Goal: Register for event/course

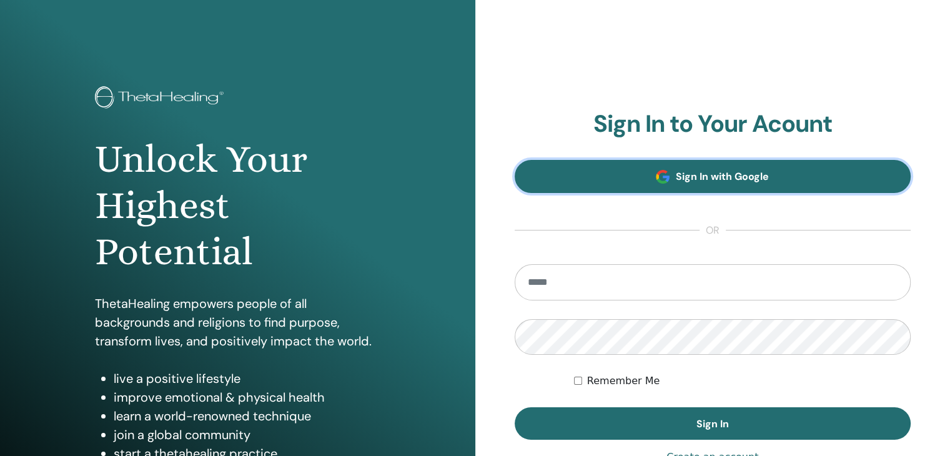
click at [744, 173] on span "Sign In with Google" at bounding box center [722, 176] width 93 height 13
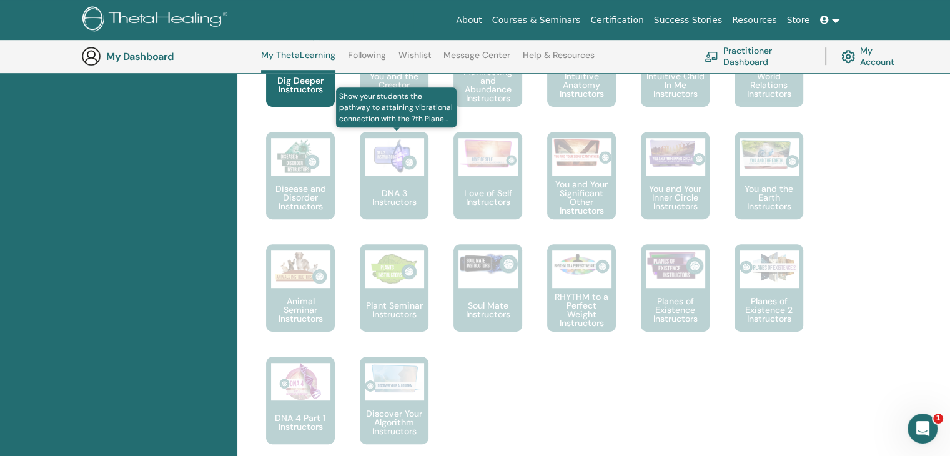
scroll to position [657, 0]
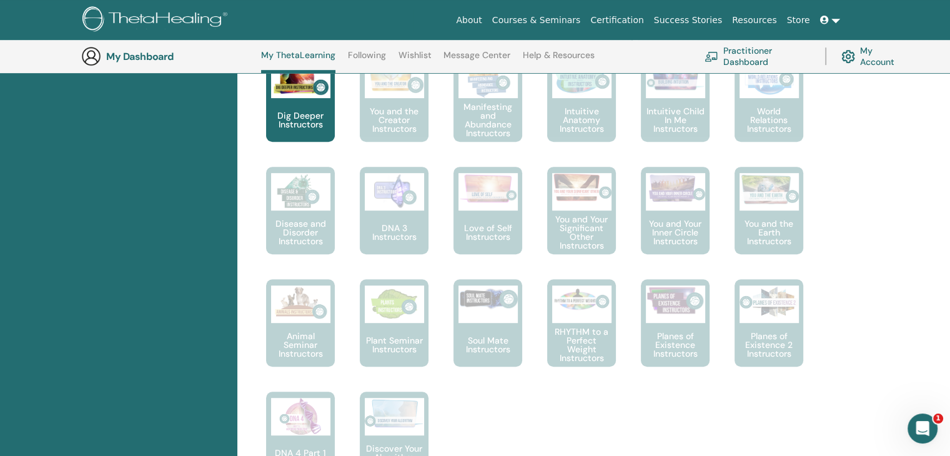
click at [395, 120] on p "You and the Creator Instructors" at bounding box center [394, 120] width 69 height 26
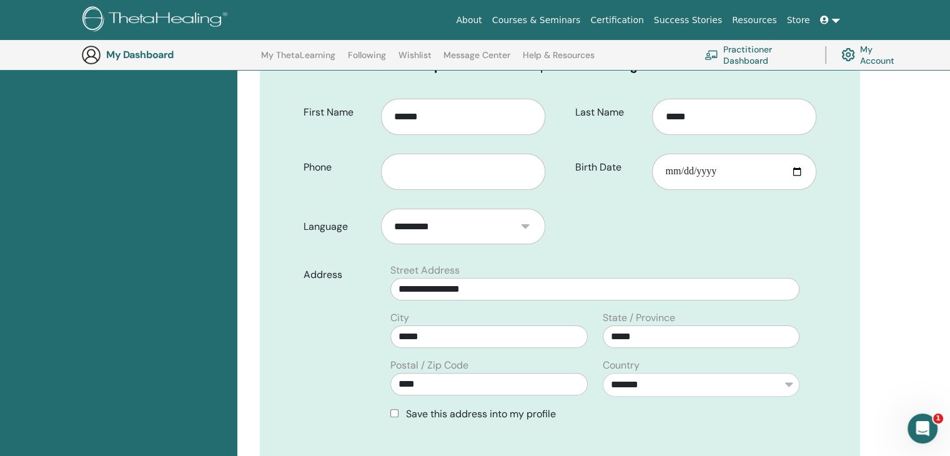
scroll to position [155, 0]
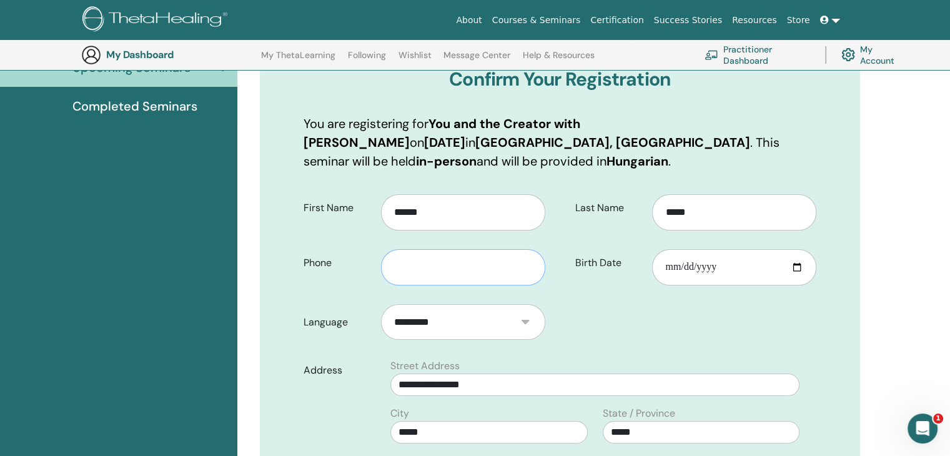
click at [434, 269] on input "text" at bounding box center [463, 267] width 164 height 36
click at [423, 268] on input "**********" at bounding box center [463, 267] width 164 height 36
type input "**********"
click at [754, 273] on input "Birth Date" at bounding box center [734, 267] width 164 height 36
click at [690, 268] on input "Birth Date" at bounding box center [734, 267] width 164 height 36
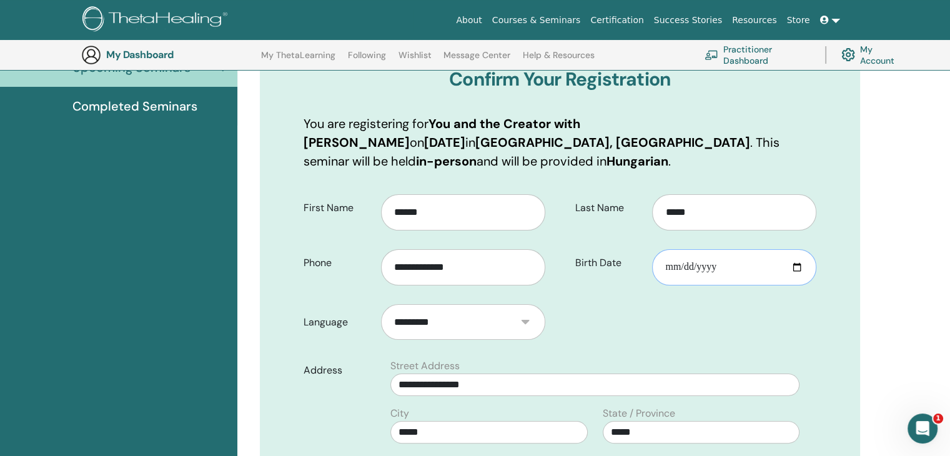
click at [697, 268] on input "Birth Date" at bounding box center [734, 267] width 164 height 36
click at [715, 267] on input "Birth Date" at bounding box center [734, 267] width 164 height 36
type input "**********"
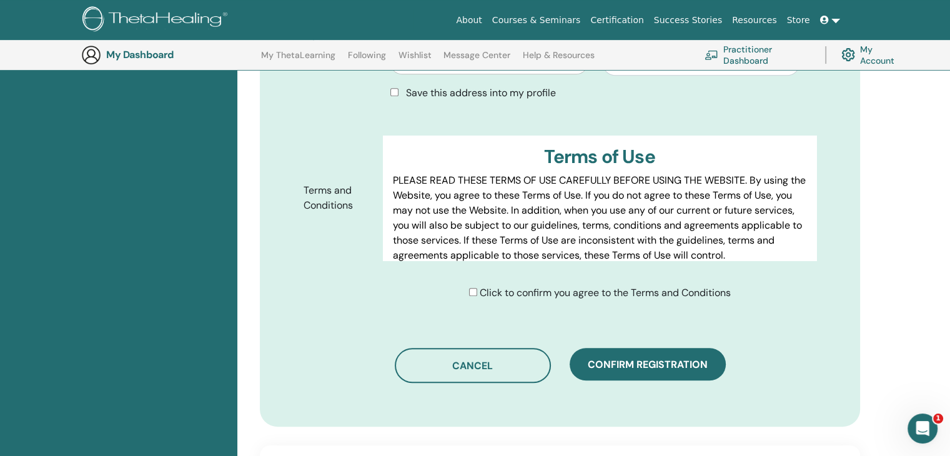
scroll to position [592, 0]
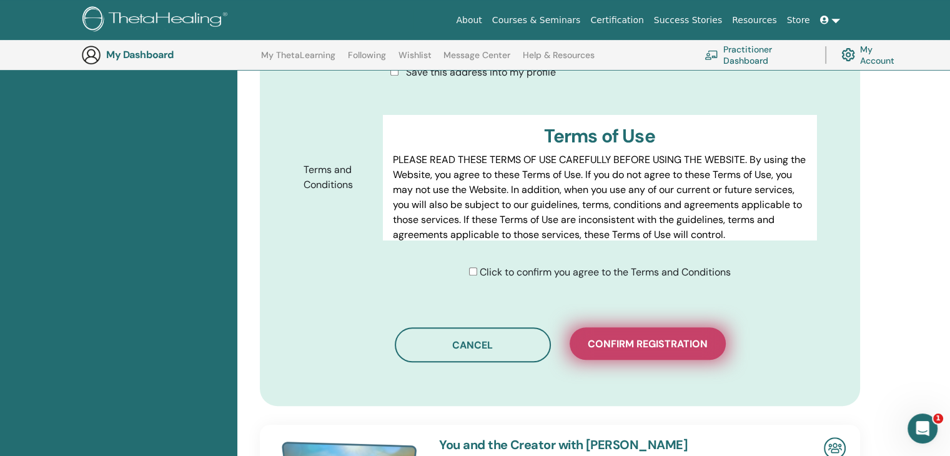
click at [606, 340] on span "Confirm registration" at bounding box center [647, 343] width 120 height 13
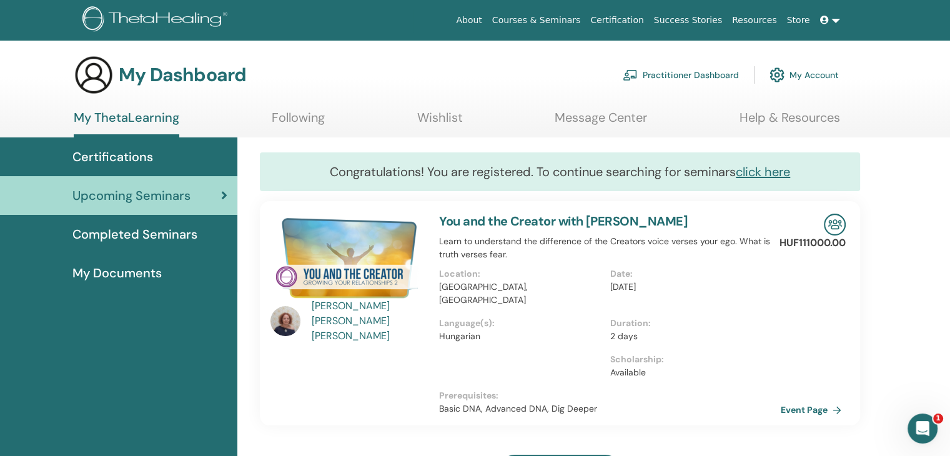
click at [200, 228] on div "Completed Seminars" at bounding box center [118, 234] width 217 height 19
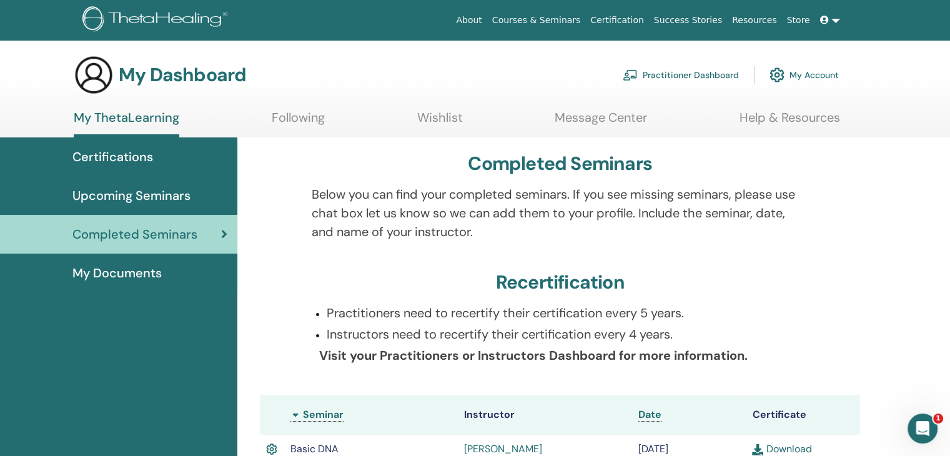
click at [128, 163] on span "Certifications" at bounding box center [112, 156] width 81 height 19
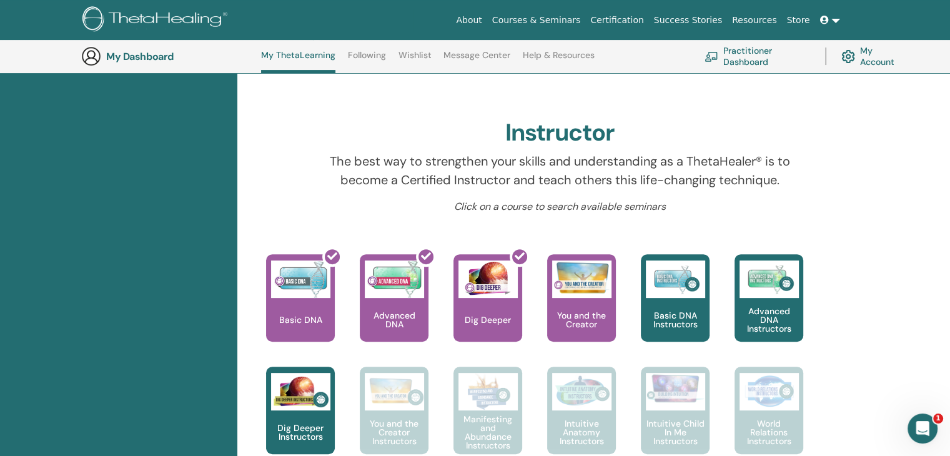
scroll to position [407, 0]
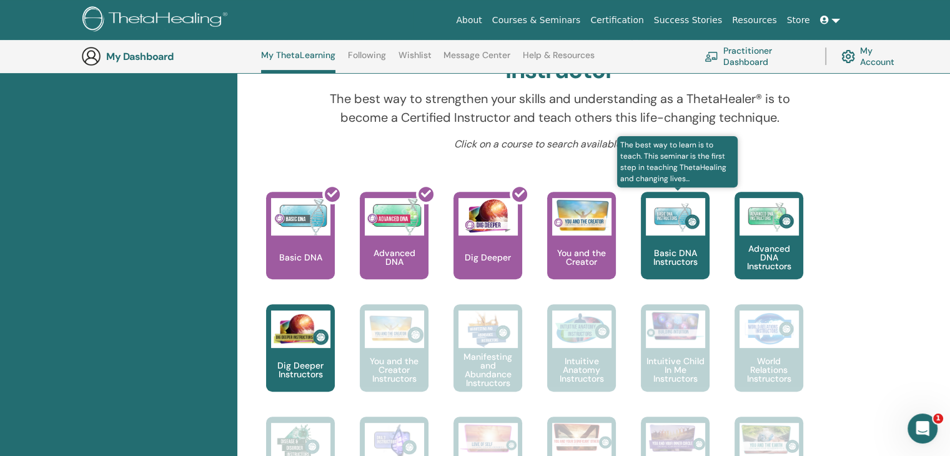
click at [665, 228] on img at bounding box center [675, 216] width 59 height 37
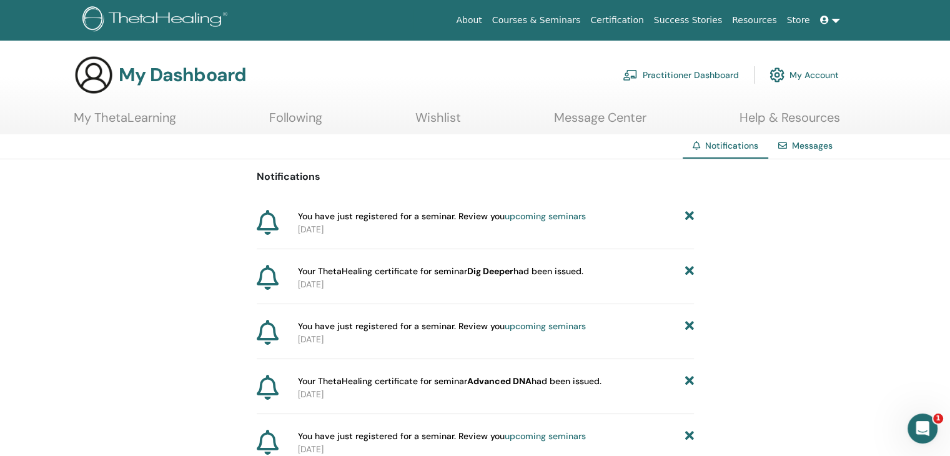
click at [115, 111] on link "My ThetaLearning" at bounding box center [125, 122] width 102 height 24
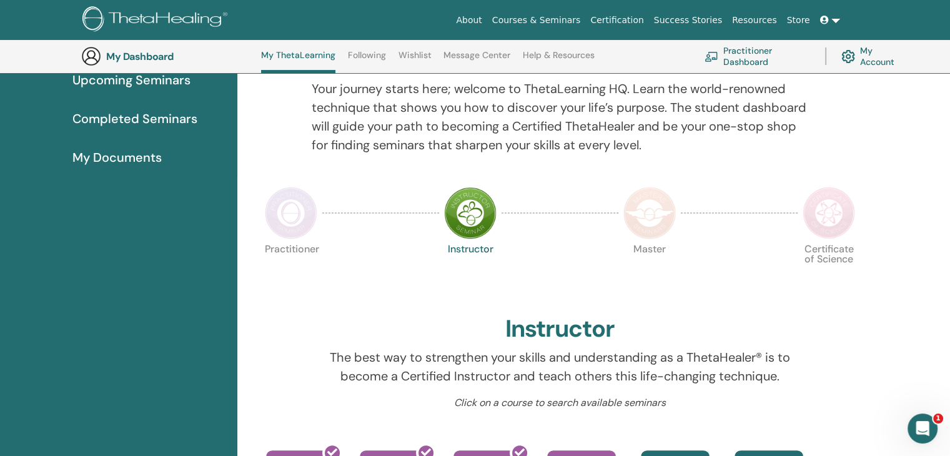
scroll to position [220, 0]
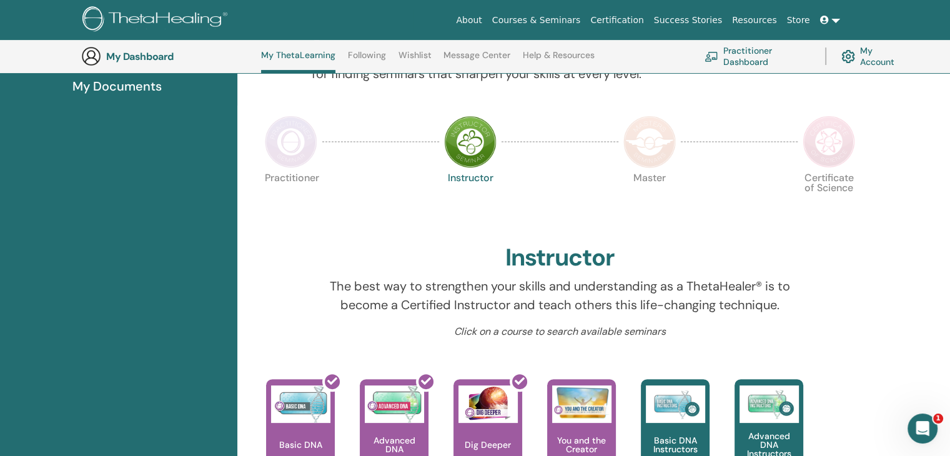
click at [484, 154] on img at bounding box center [470, 141] width 52 height 52
click at [296, 125] on img at bounding box center [291, 141] width 52 height 52
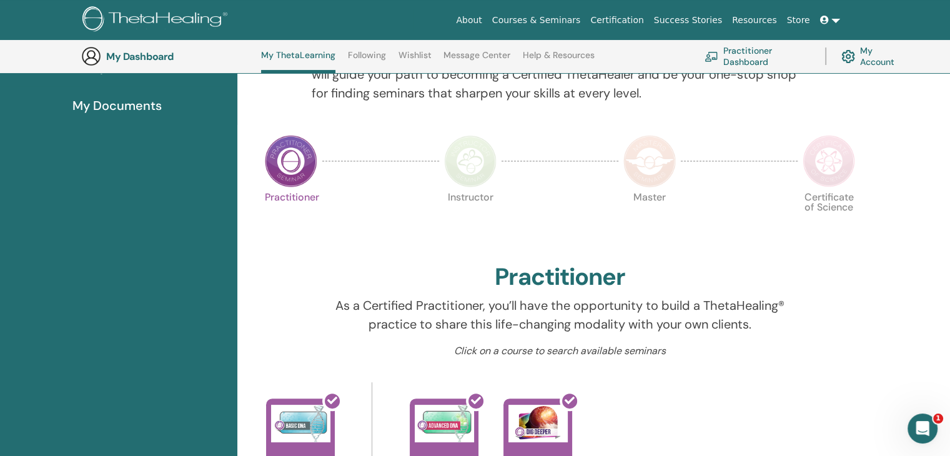
scroll to position [157, 0]
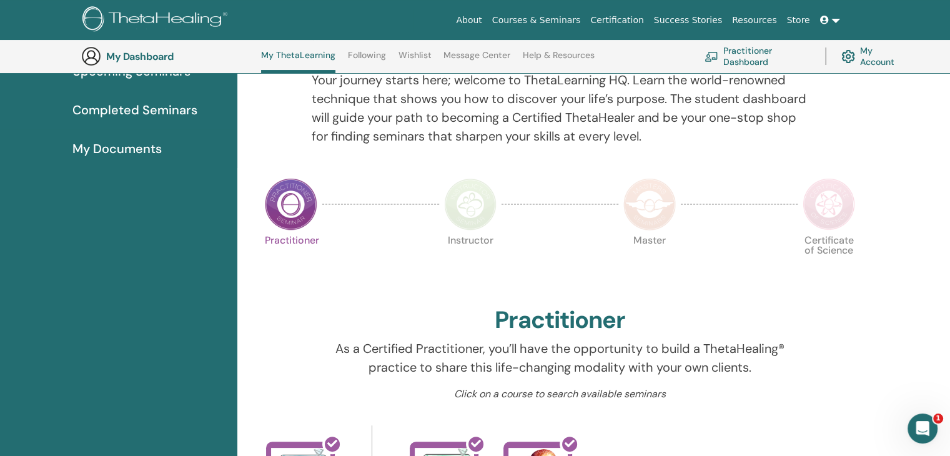
click at [661, 206] on img at bounding box center [649, 204] width 52 height 52
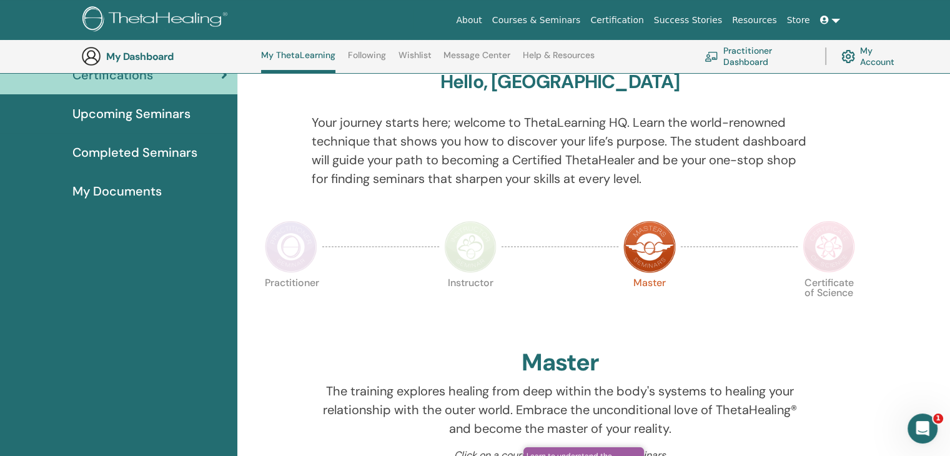
scroll to position [95, 0]
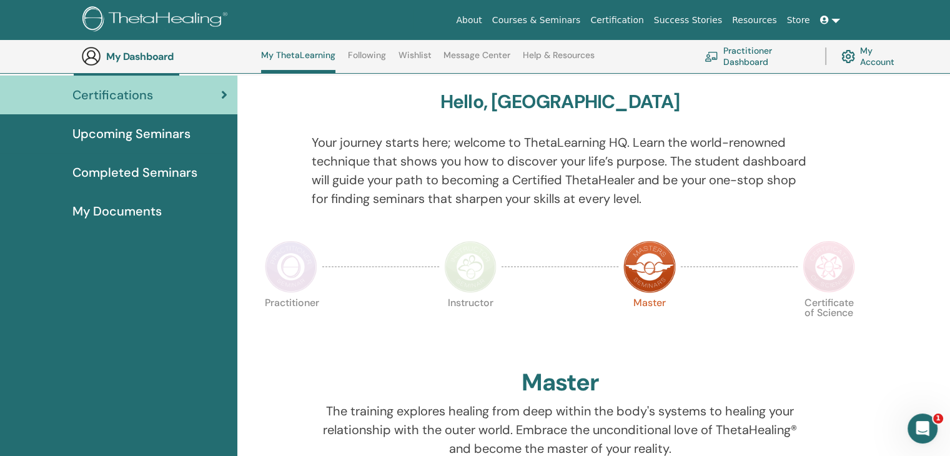
click at [836, 260] on img at bounding box center [828, 266] width 52 height 52
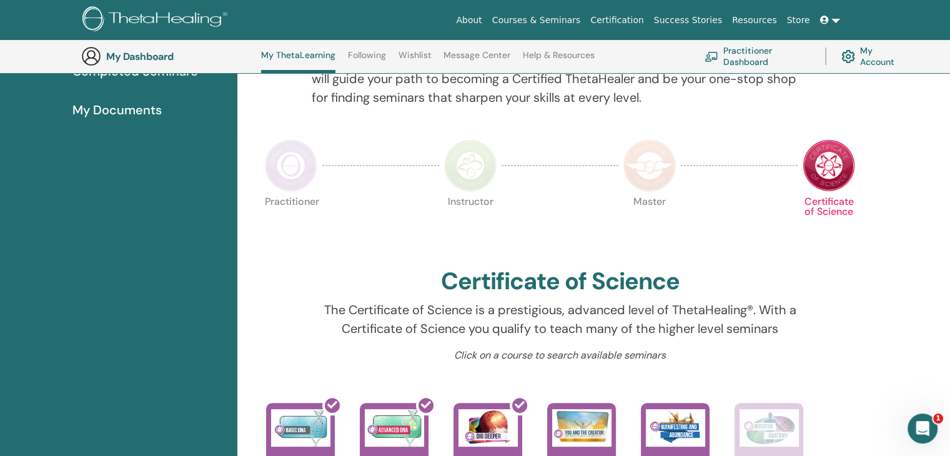
scroll to position [95, 0]
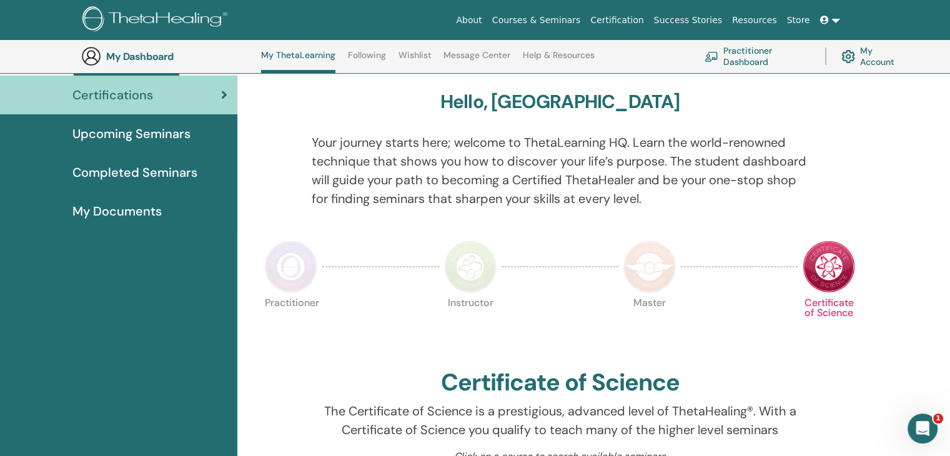
click at [474, 274] on img at bounding box center [470, 266] width 52 height 52
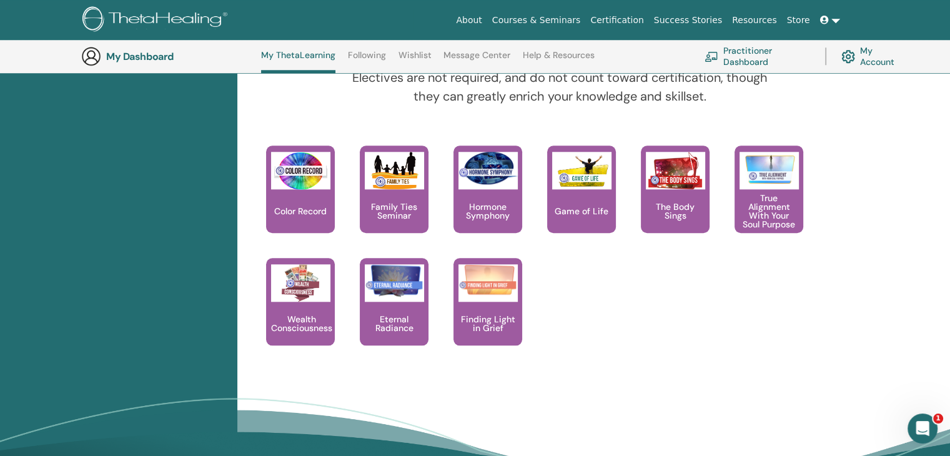
scroll to position [1094, 0]
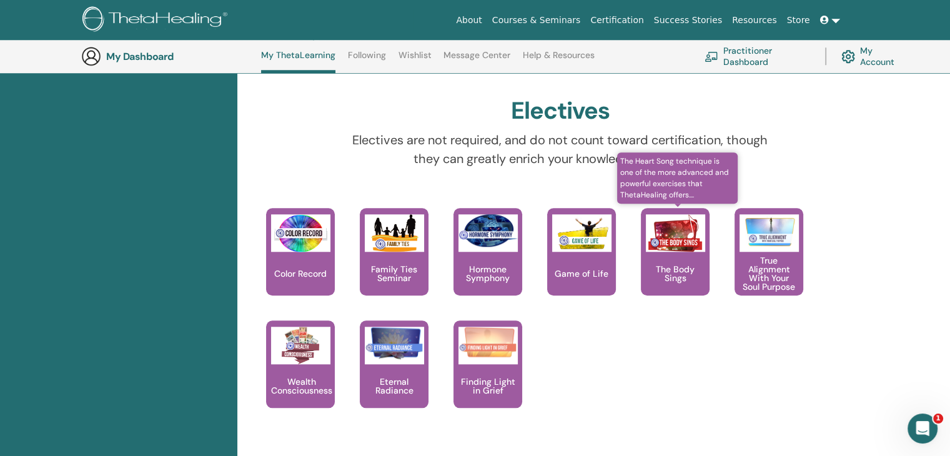
click at [674, 270] on p "The Body Sings" at bounding box center [675, 273] width 69 height 17
